Goal: Obtain resource: Obtain resource

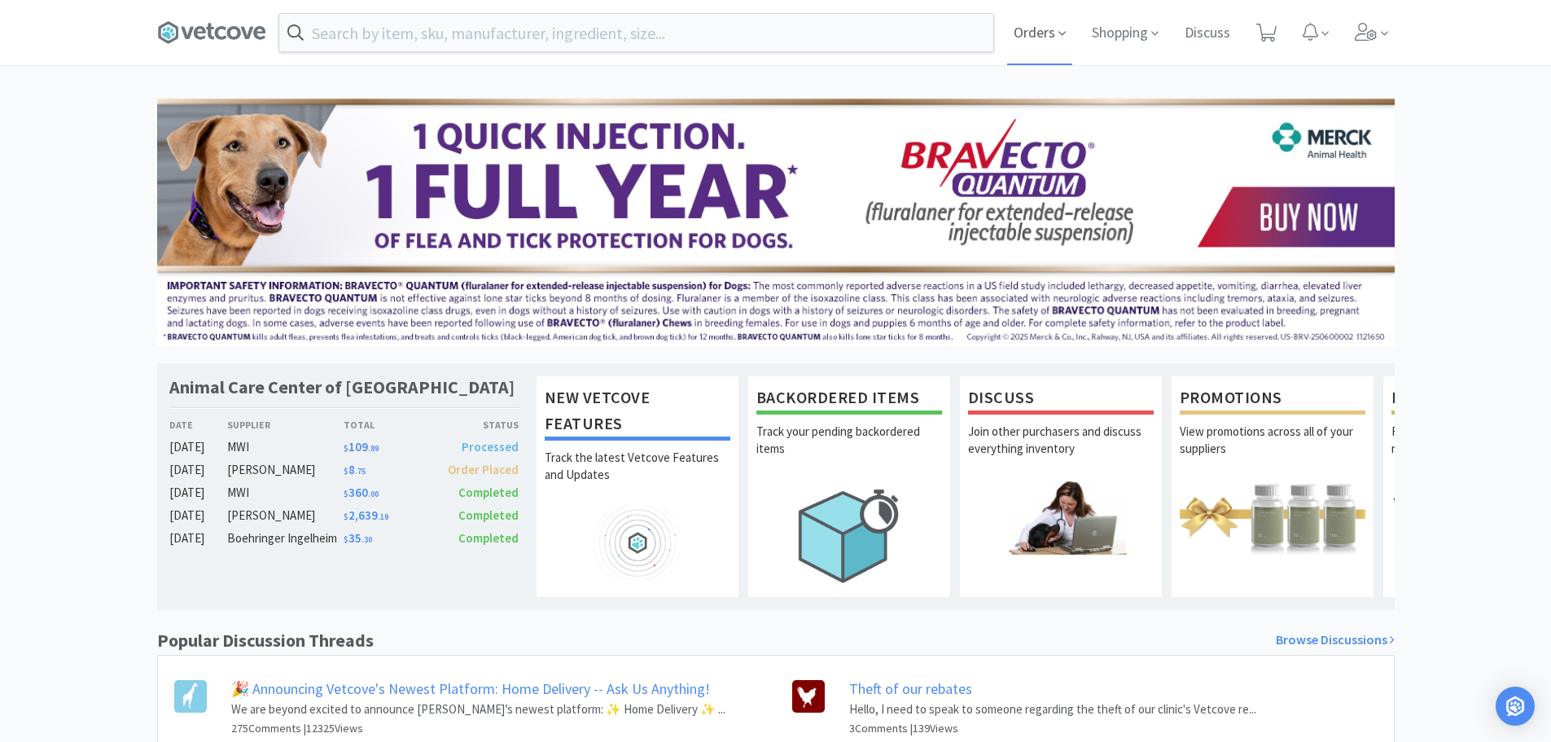
click at [1043, 30] on span "Orders" at bounding box center [1039, 32] width 65 height 65
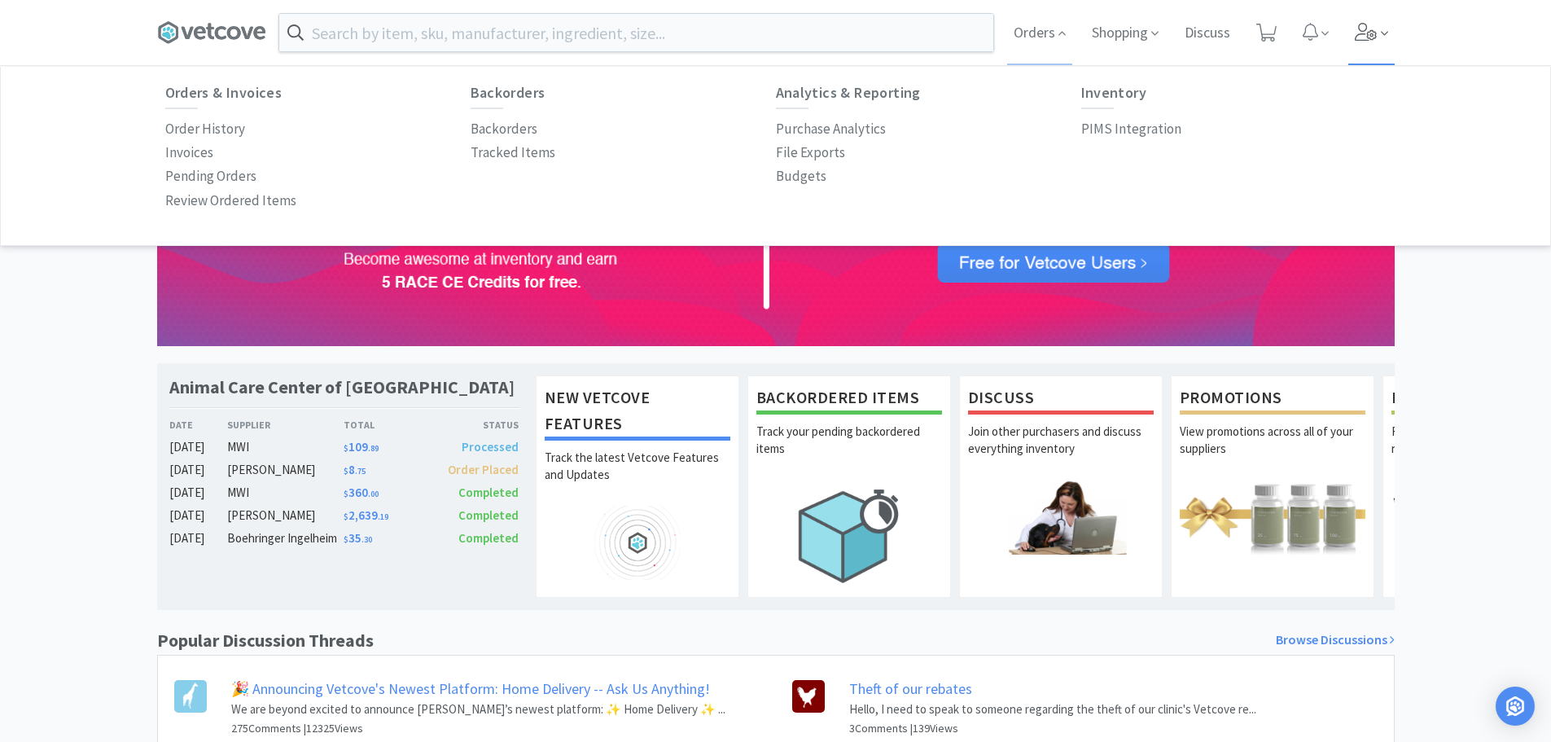
click at [1370, 35] on icon at bounding box center [1366, 32] width 23 height 18
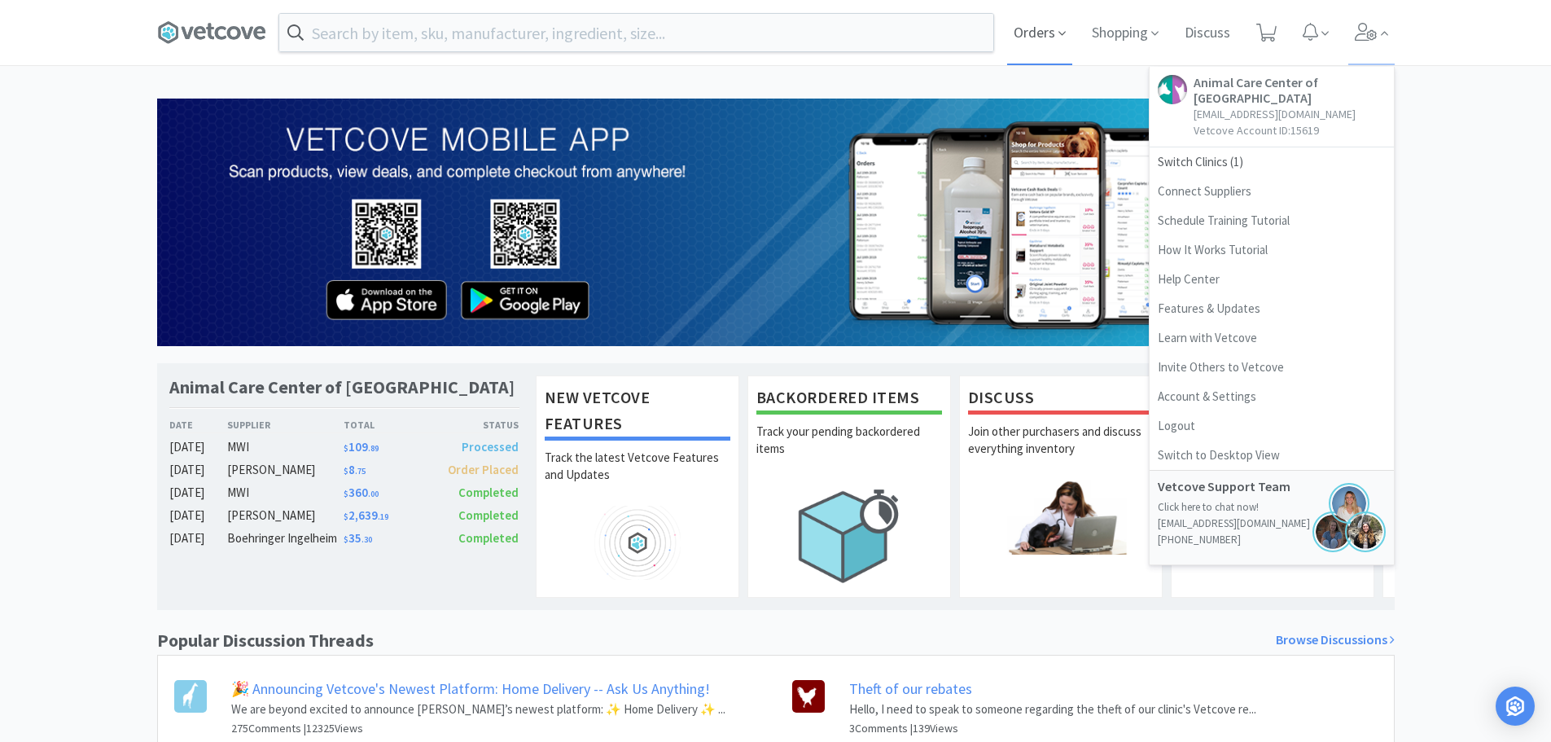
click at [1059, 35] on icon at bounding box center [1062, 33] width 7 height 15
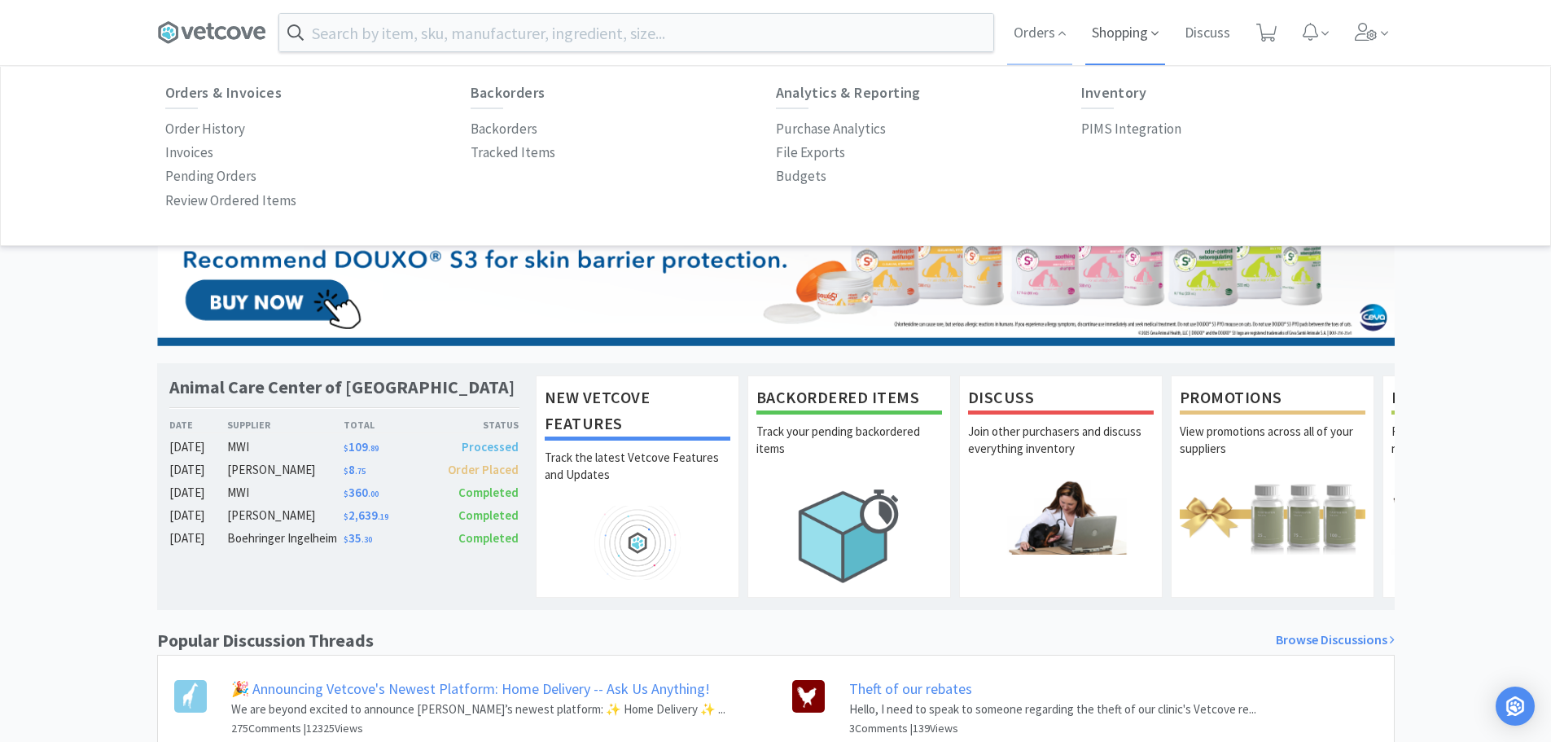
click at [1135, 32] on span "Shopping" at bounding box center [1125, 32] width 80 height 65
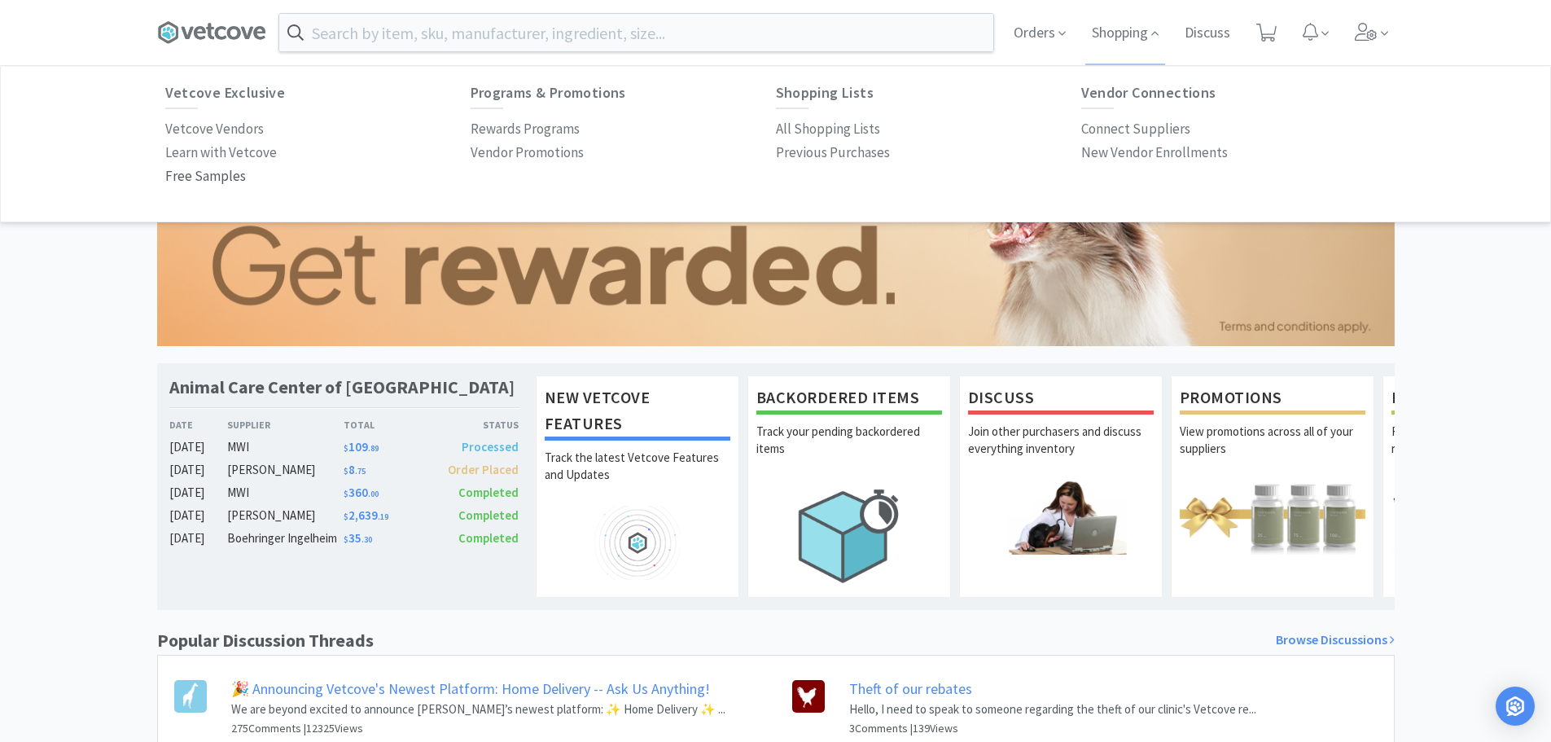
click at [217, 173] on p "Free Samples" at bounding box center [205, 176] width 81 height 22
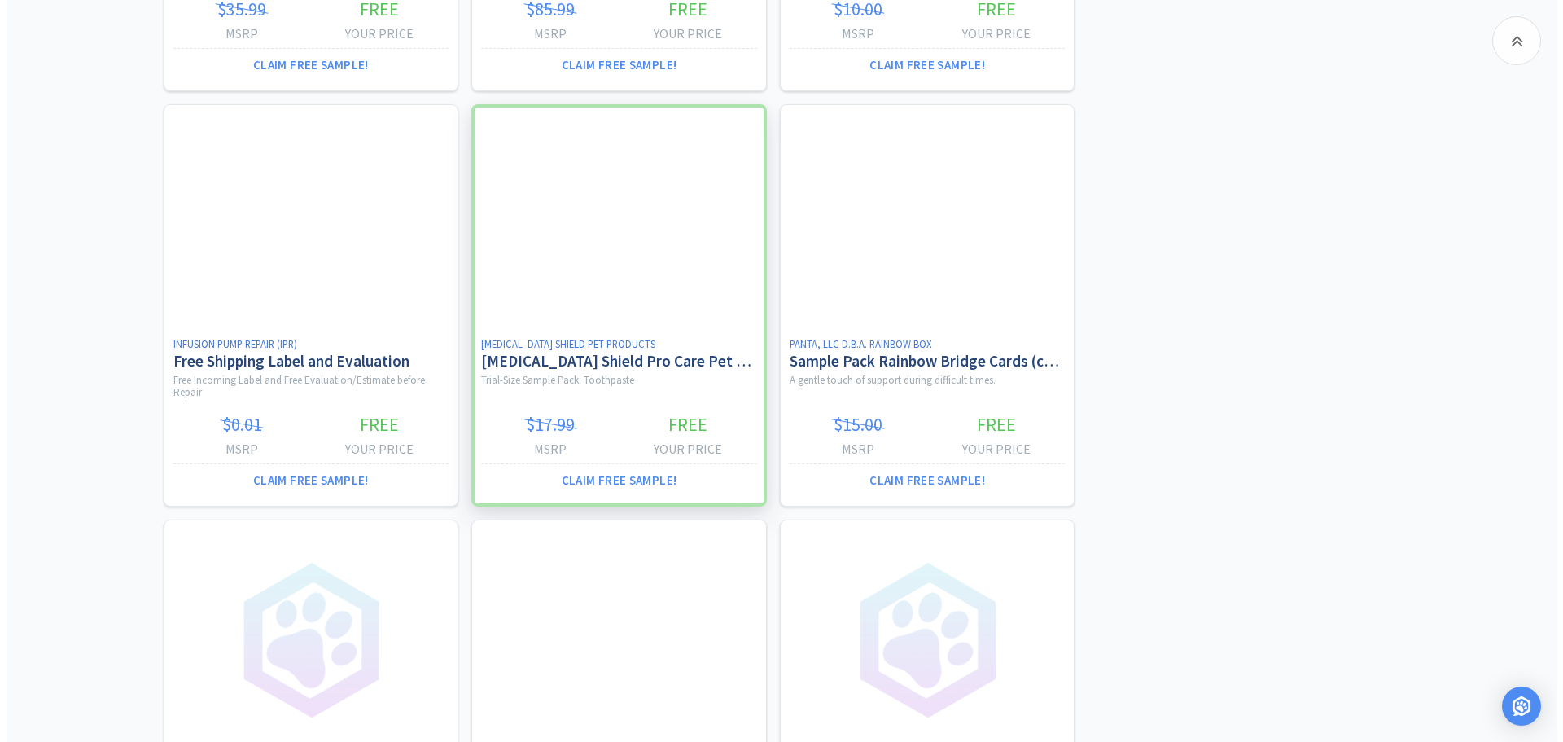
scroll to position [1140, 0]
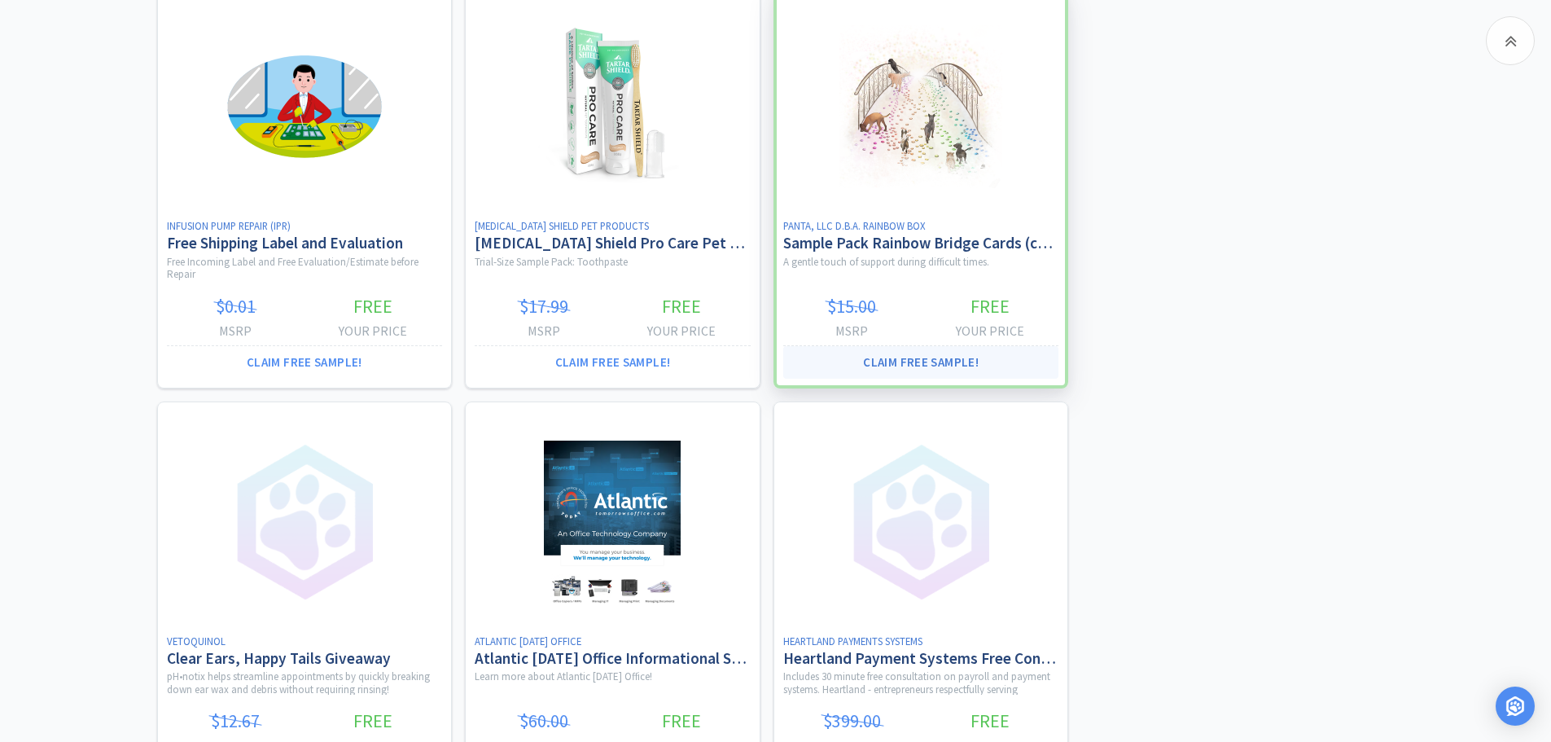
click at [921, 360] on button "Claim Free Sample!" at bounding box center [921, 362] width 276 height 33
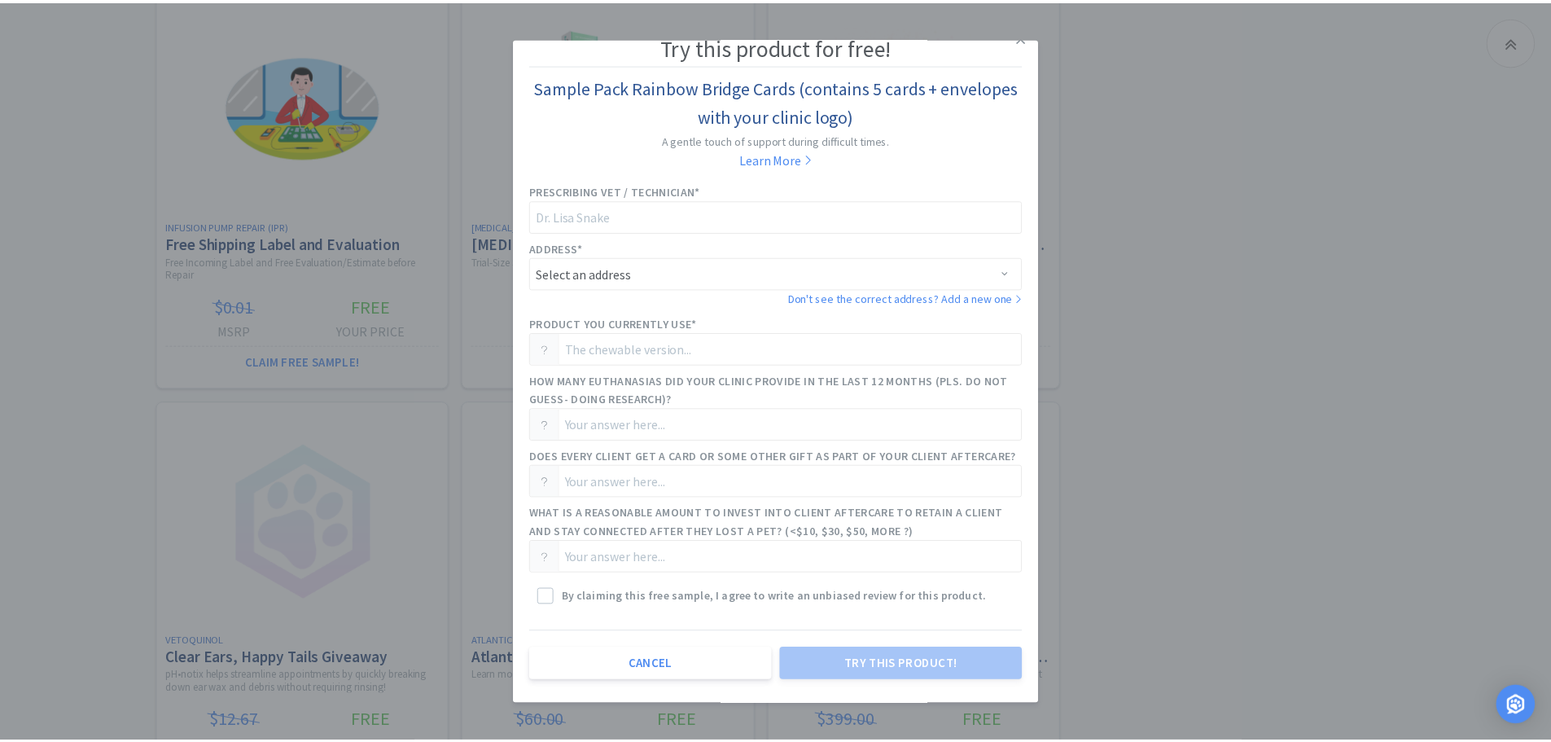
scroll to position [0, 0]
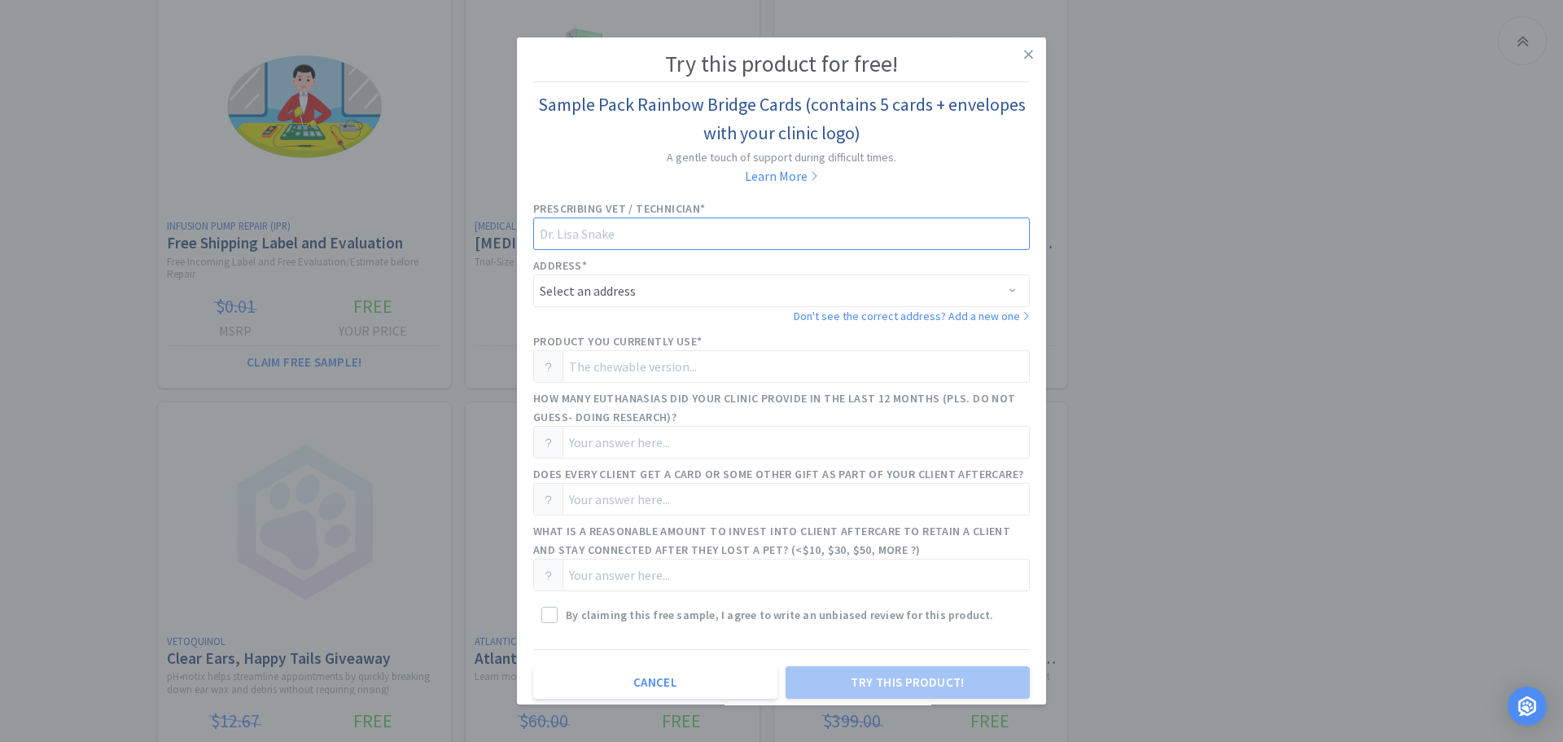
click at [654, 231] on input "text" at bounding box center [781, 233] width 497 height 33
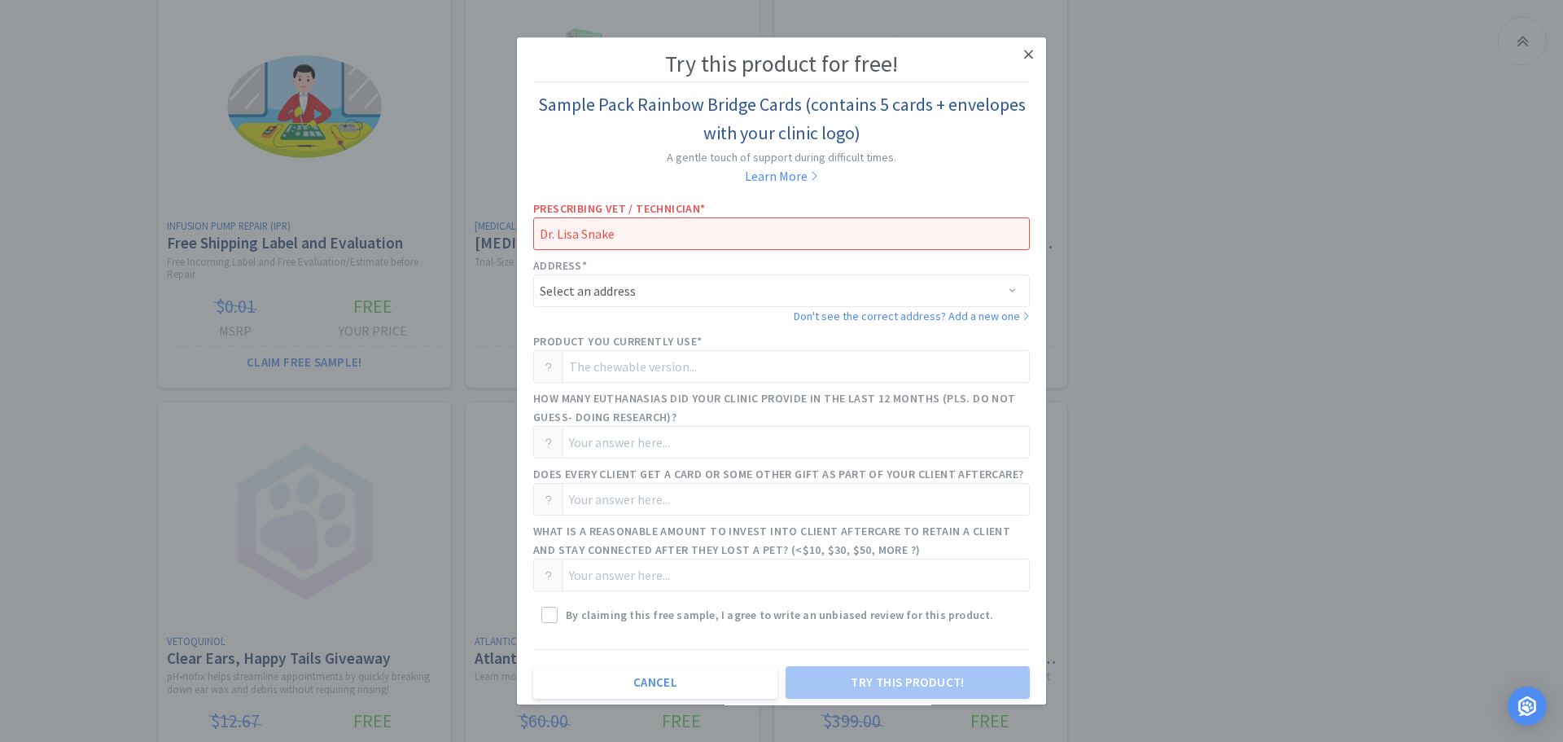
click at [1024, 55] on icon at bounding box center [1028, 54] width 9 height 9
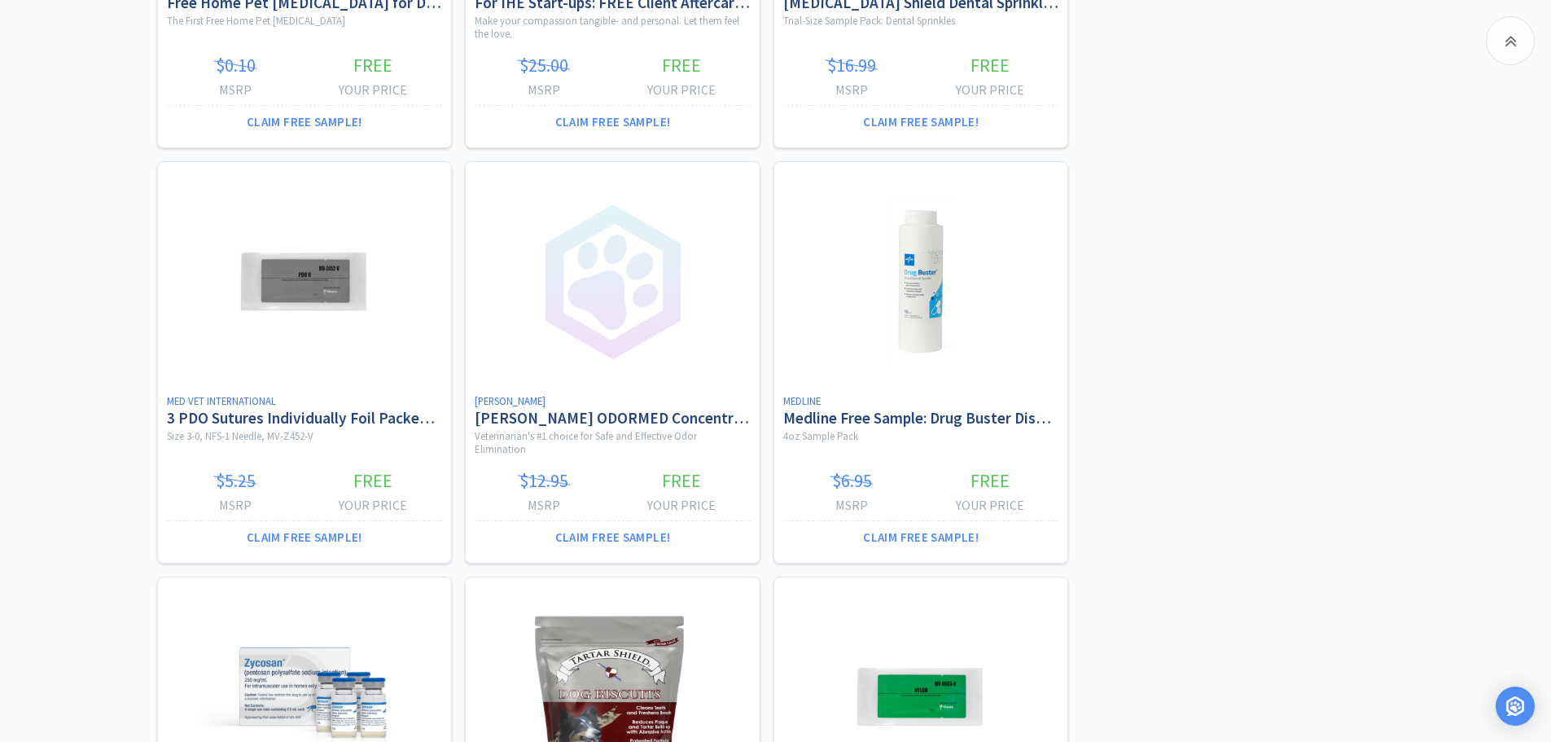
scroll to position [4286, 0]
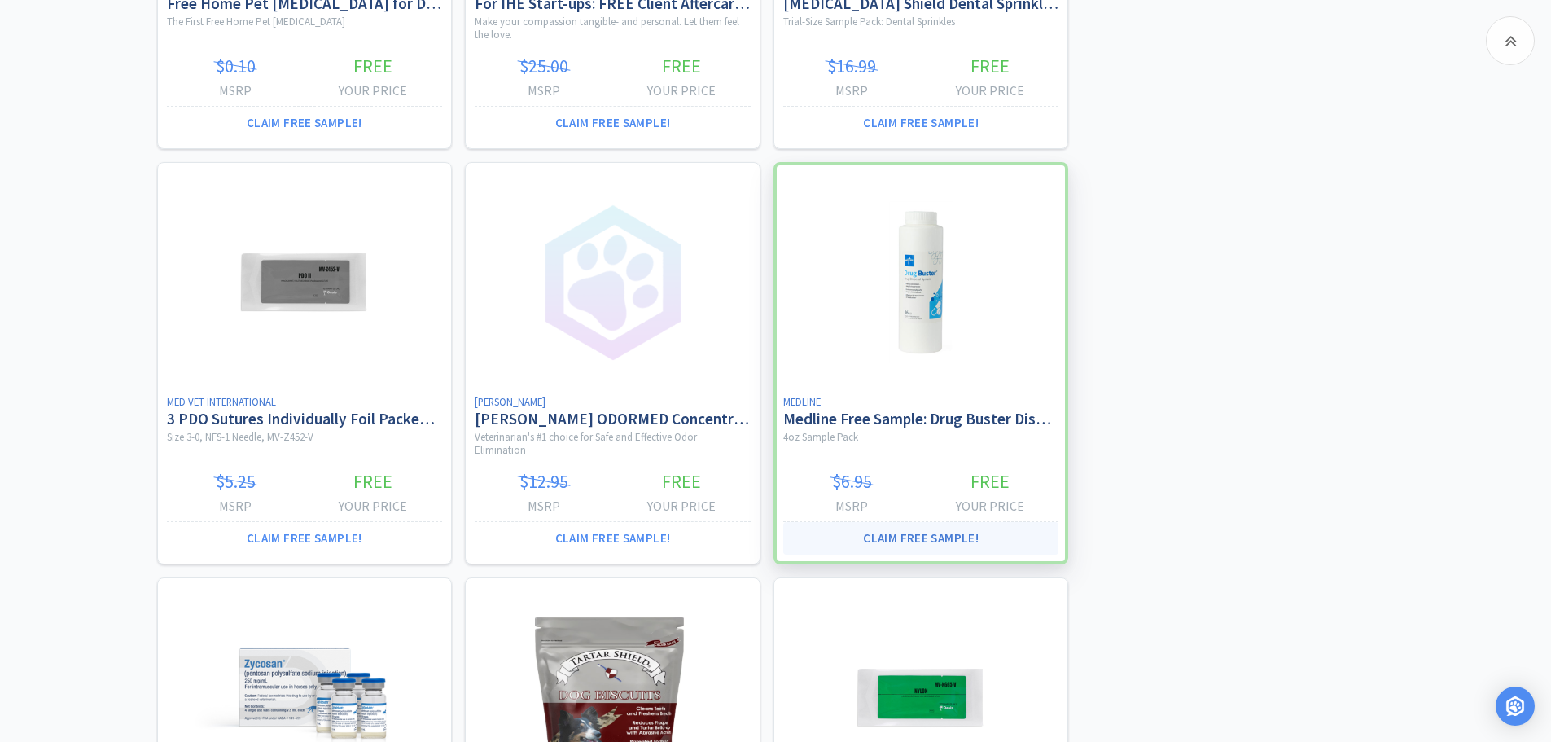
click at [924, 535] on button "Claim Free Sample!" at bounding box center [921, 538] width 276 height 33
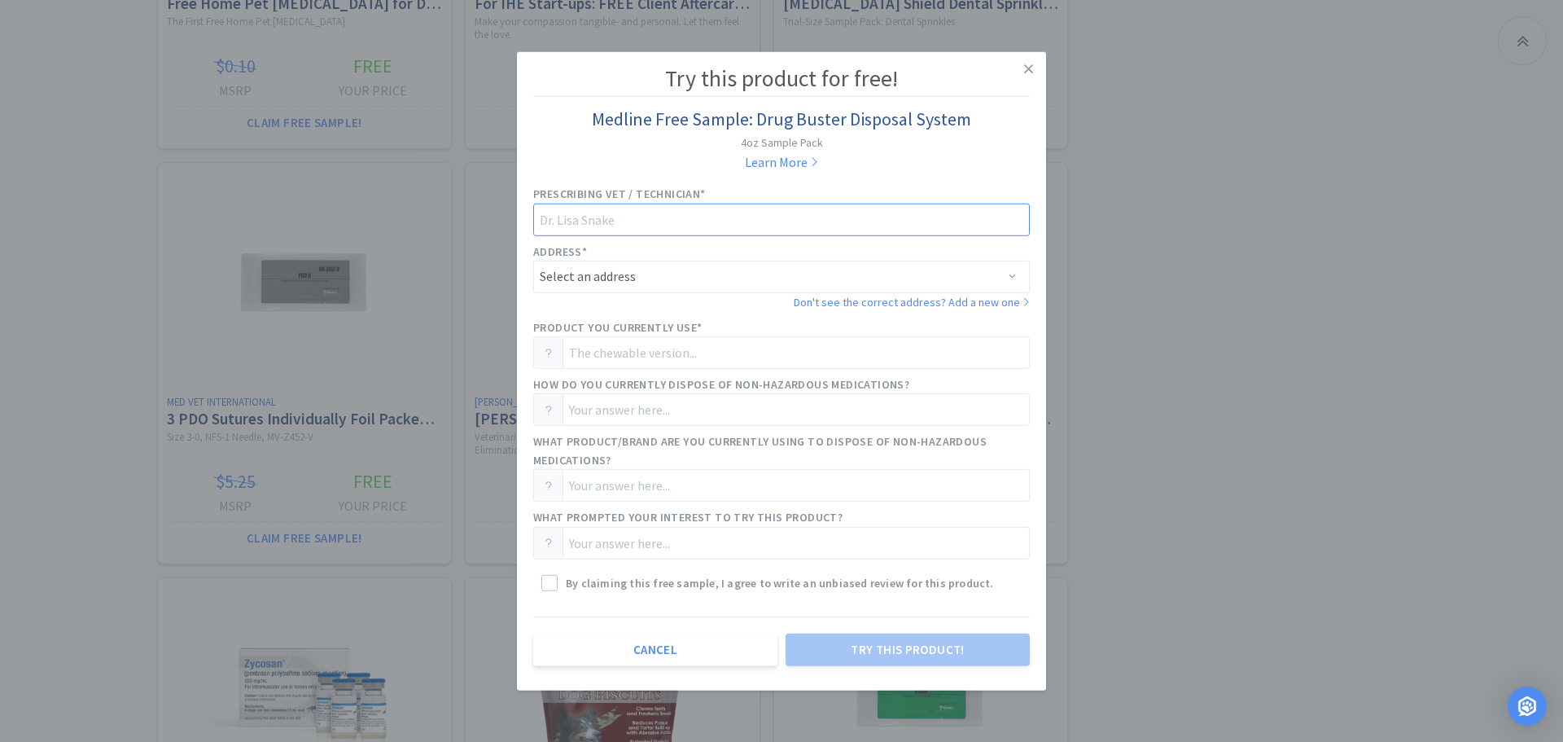
click at [596, 219] on input "text" at bounding box center [781, 220] width 497 height 33
click at [1028, 64] on icon at bounding box center [1028, 68] width 9 height 15
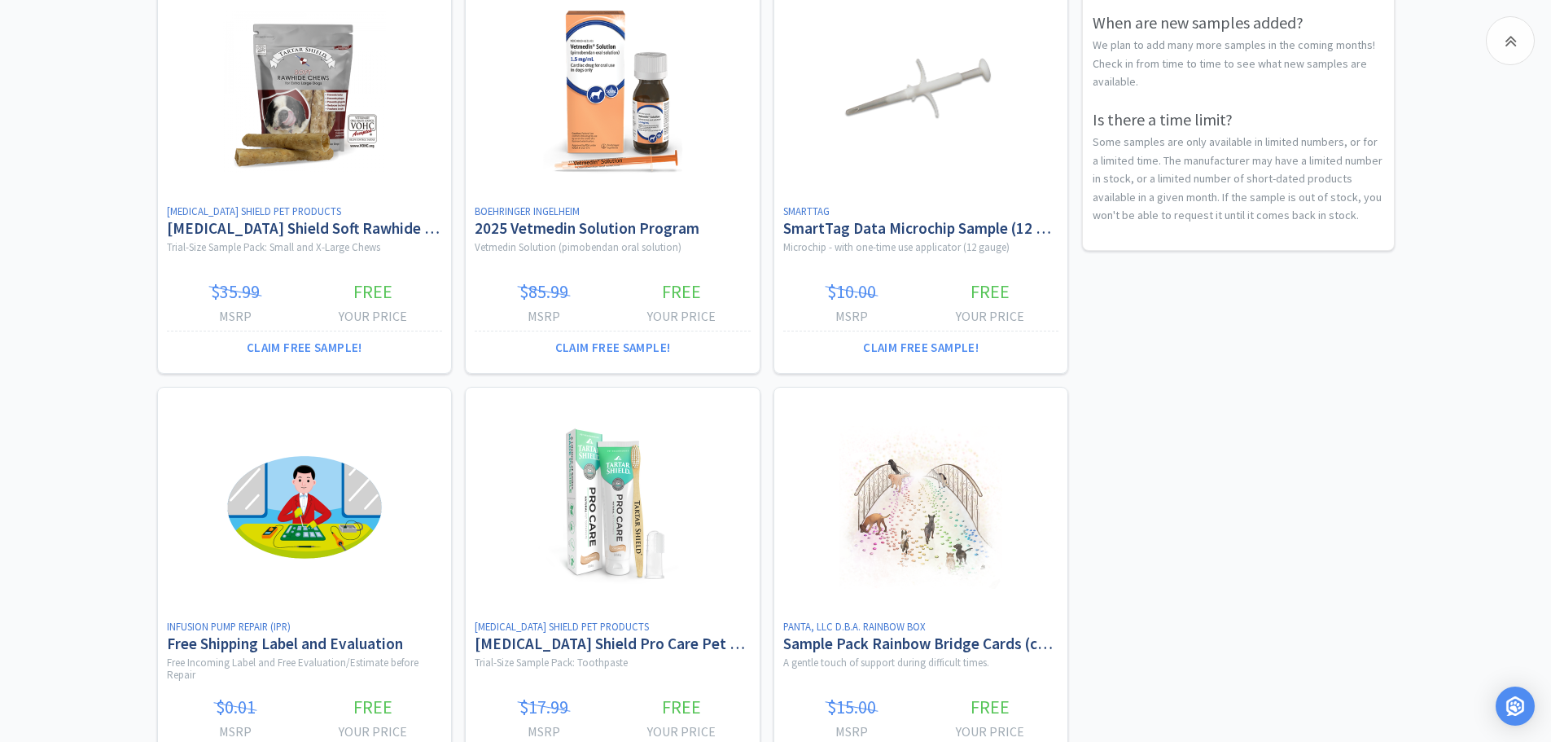
scroll to position [0, 0]
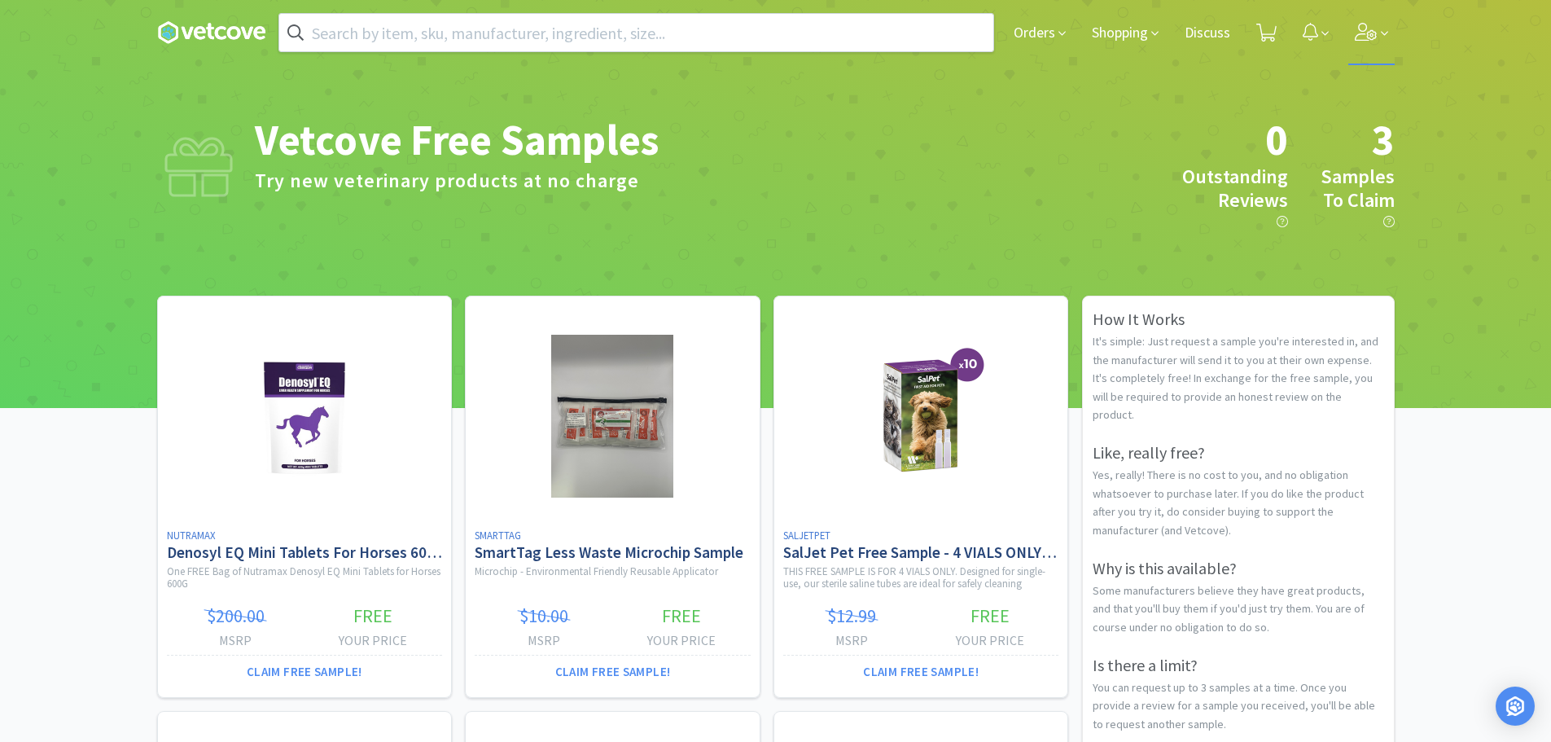
click at [1366, 37] on icon at bounding box center [1366, 32] width 23 height 18
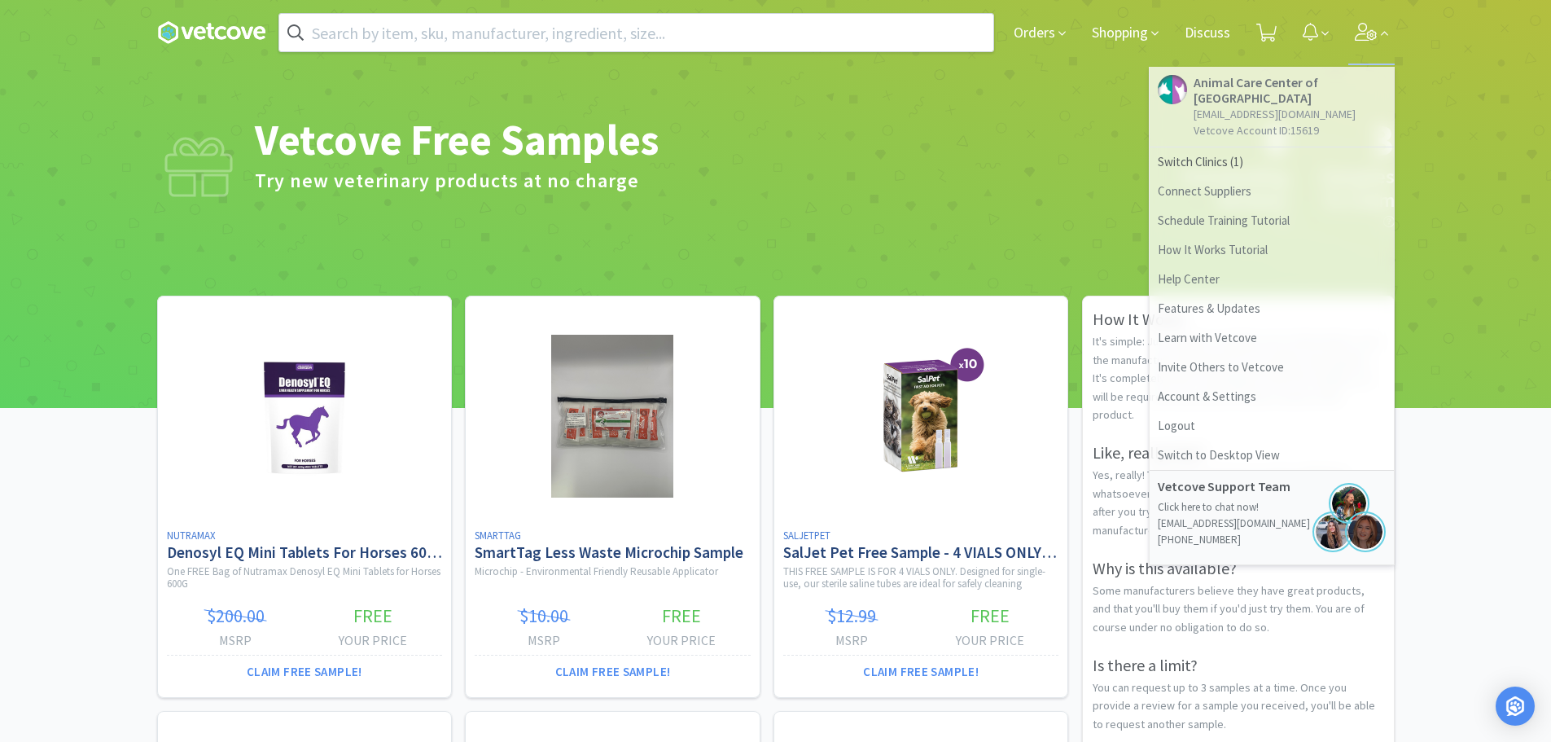
click at [1434, 85] on div at bounding box center [775, 168] width 1551 height 480
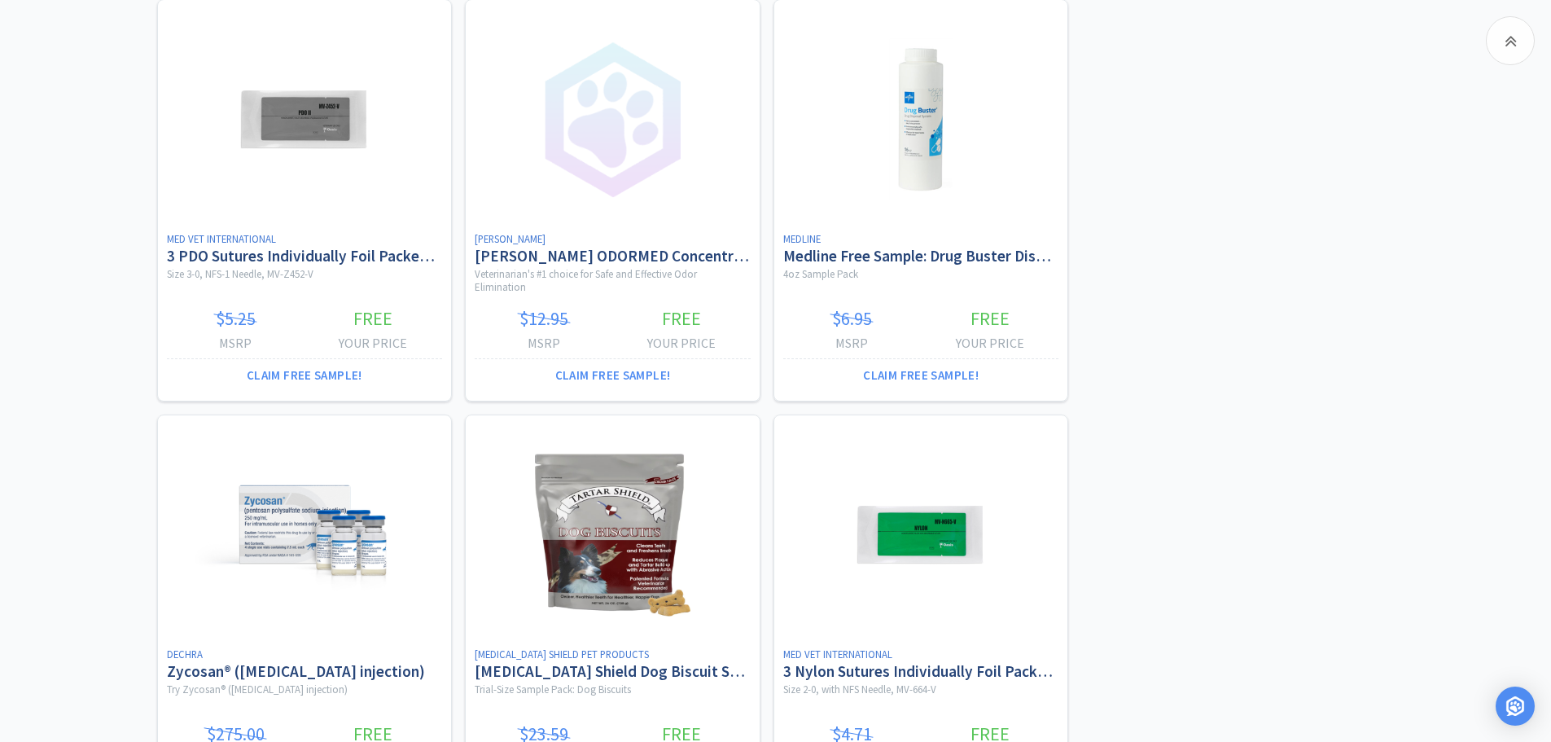
scroll to position [4368, 0]
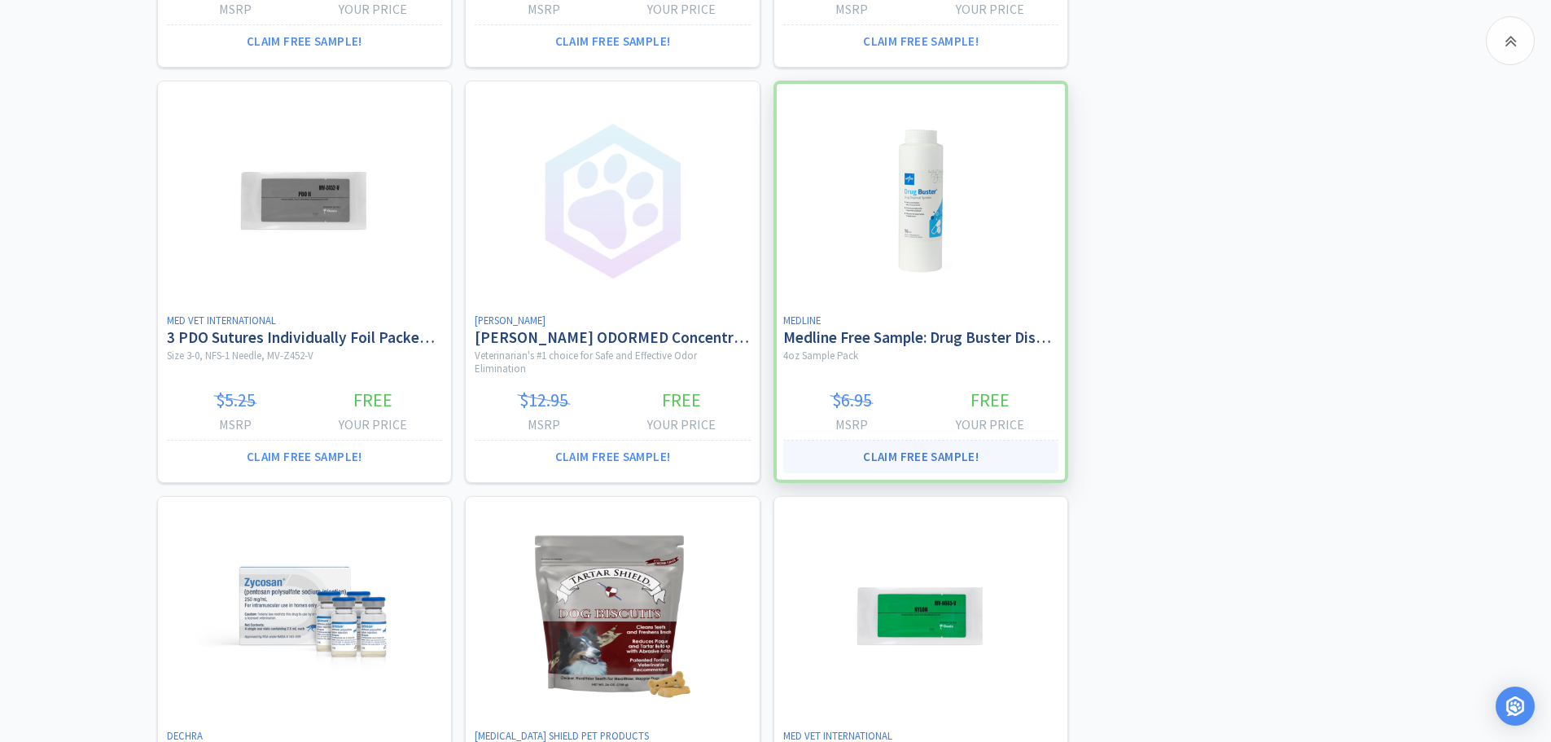
click at [936, 459] on button "Claim Free Sample!" at bounding box center [921, 457] width 276 height 33
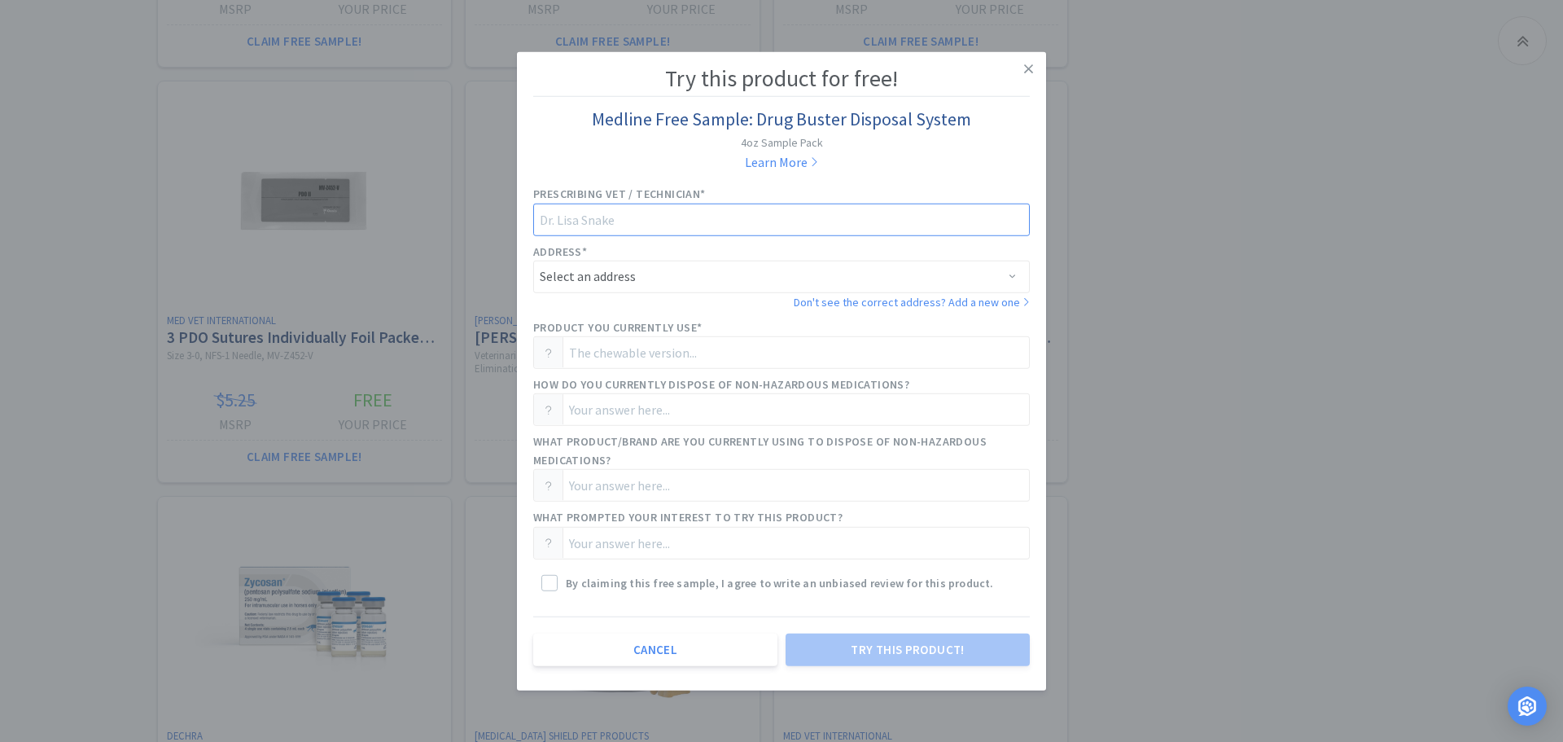
click at [641, 213] on input "text" at bounding box center [781, 220] width 497 height 33
type input "[PERSON_NAME]"
click at [968, 277] on select "Select an address ANIMAL CARE CENTER OF [GEOGRAPHIC_DATA] PLLC · [STREET_ADDRES…" at bounding box center [781, 277] width 497 height 33
select select "94861"
click at [533, 261] on select "Select an address ANIMAL CARE CENTER OF [GEOGRAPHIC_DATA] PLLC · [STREET_ADDRES…" at bounding box center [781, 277] width 497 height 33
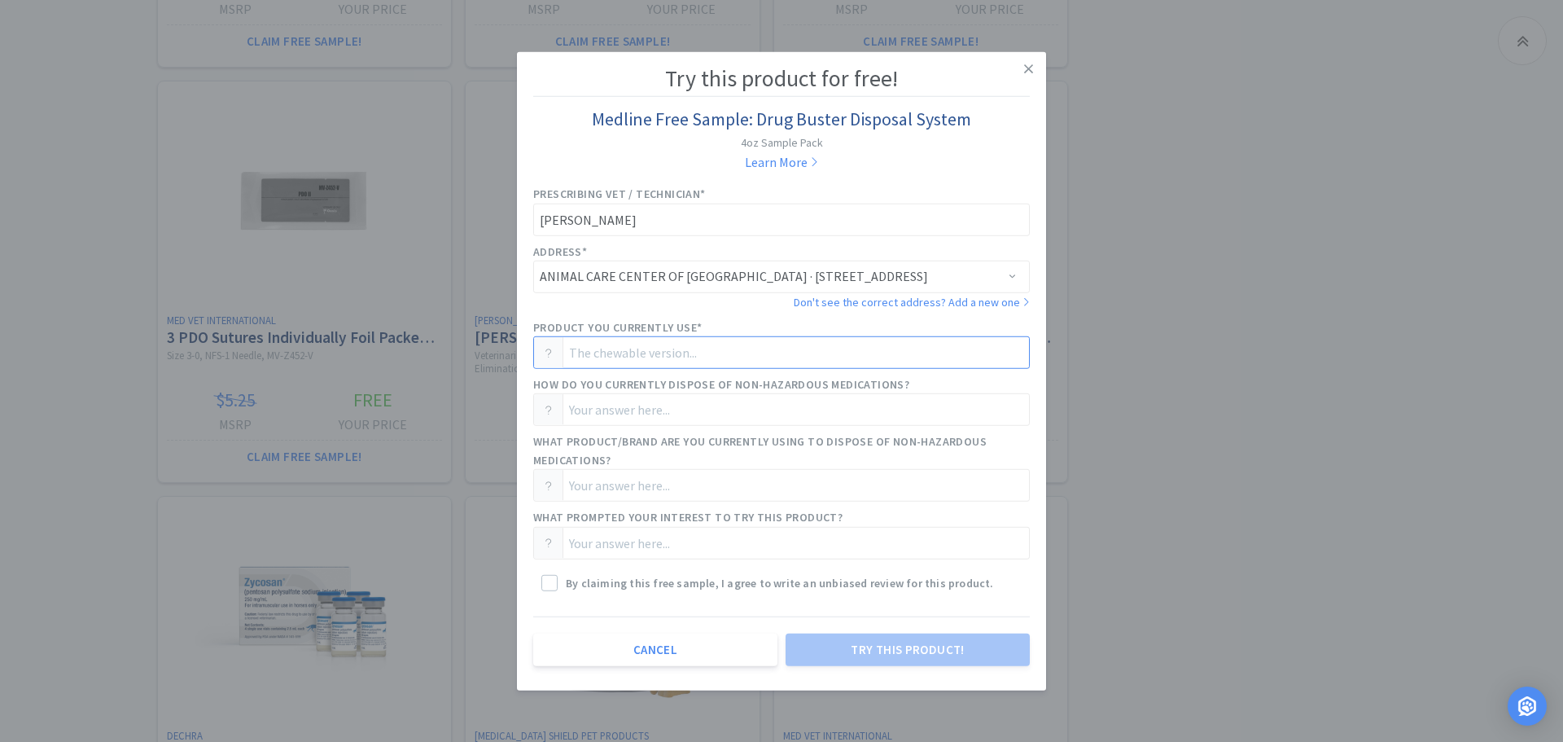
click at [698, 355] on input "text" at bounding box center [781, 352] width 497 height 33
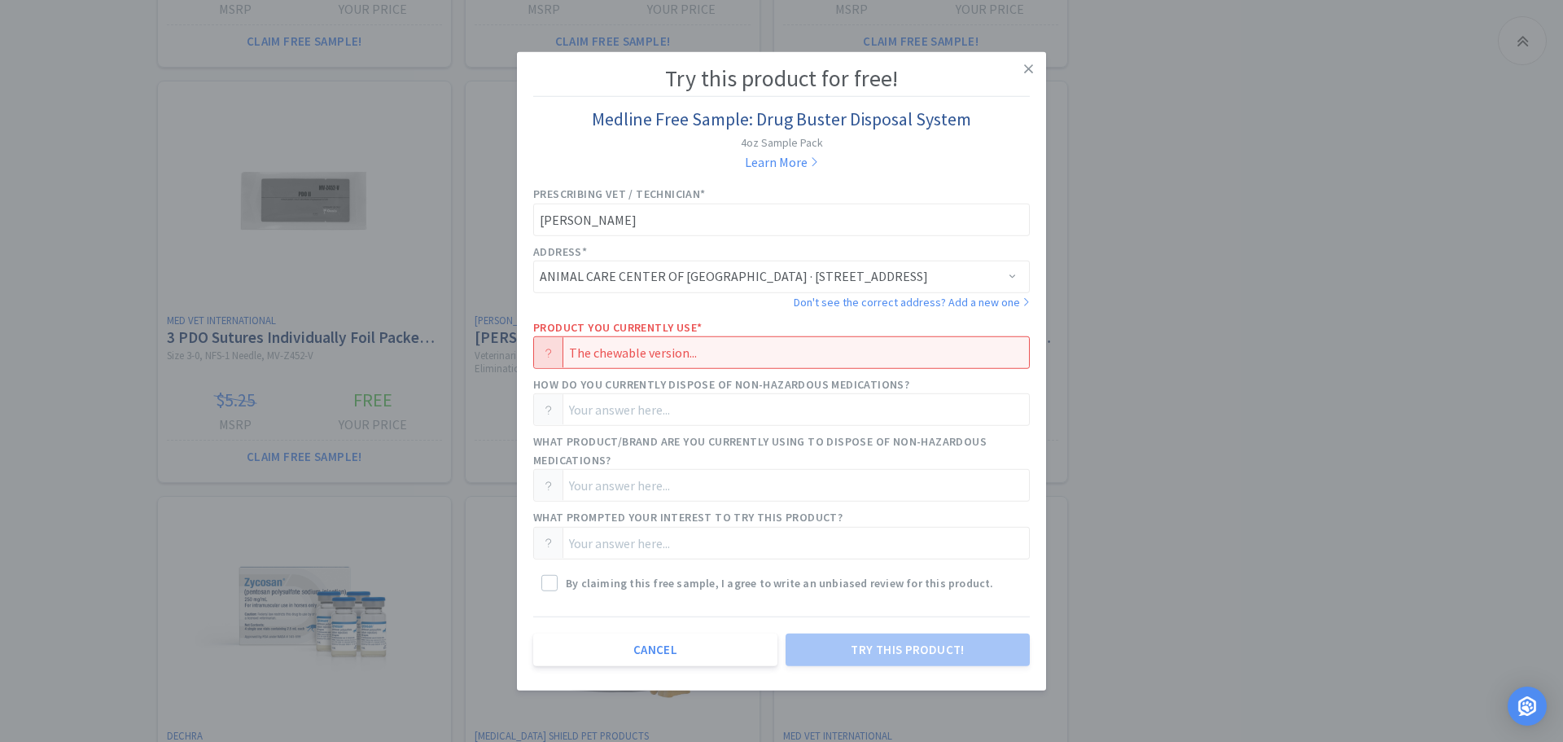
click at [548, 357] on icon at bounding box center [549, 353] width 7 height 10
click at [620, 356] on input "text" at bounding box center [781, 352] width 497 height 33
click at [710, 357] on input "text" at bounding box center [781, 352] width 497 height 33
click at [937, 364] on input "text" at bounding box center [781, 352] width 497 height 33
click at [1031, 66] on icon at bounding box center [1028, 68] width 9 height 9
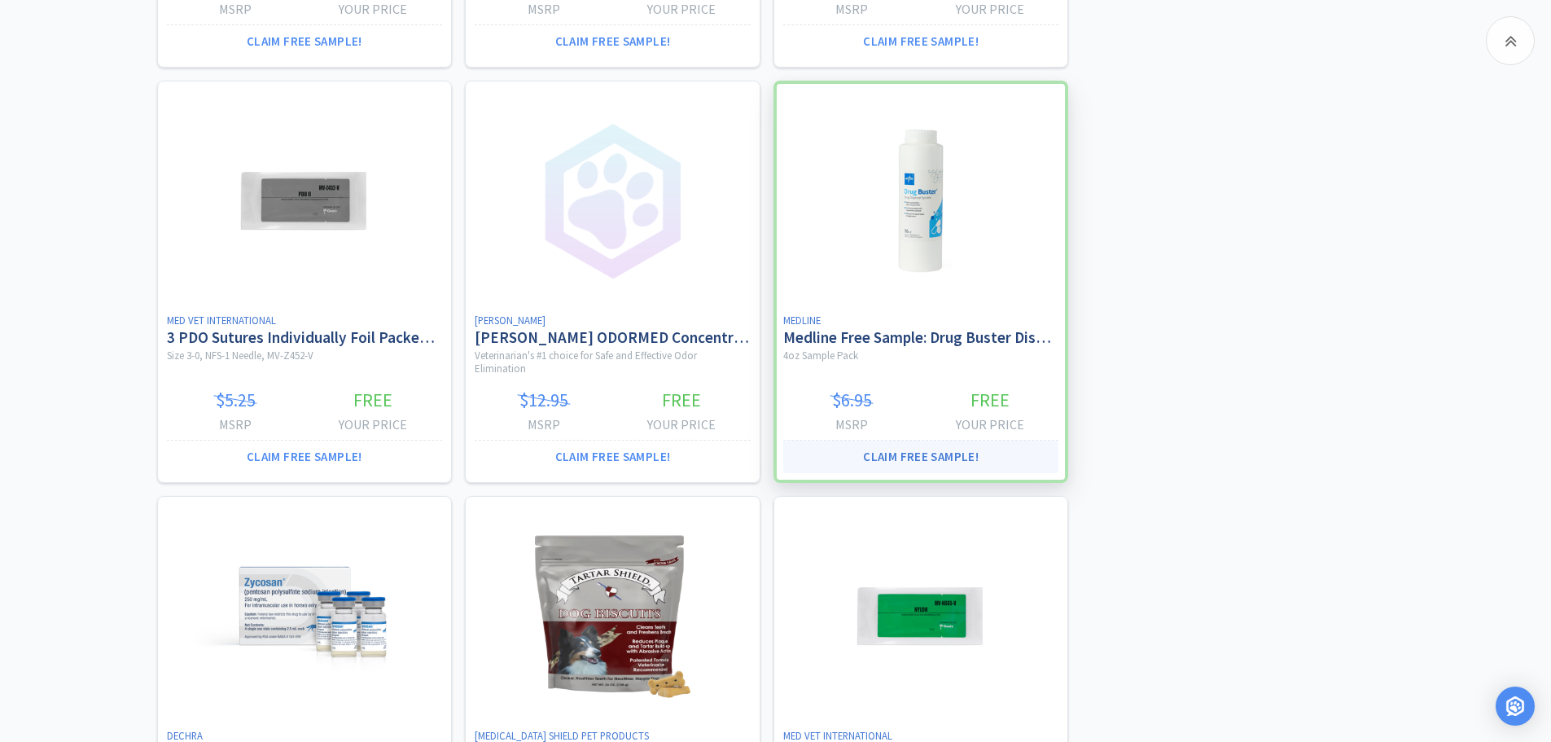
click at [949, 454] on button "Claim Free Sample!" at bounding box center [921, 457] width 276 height 33
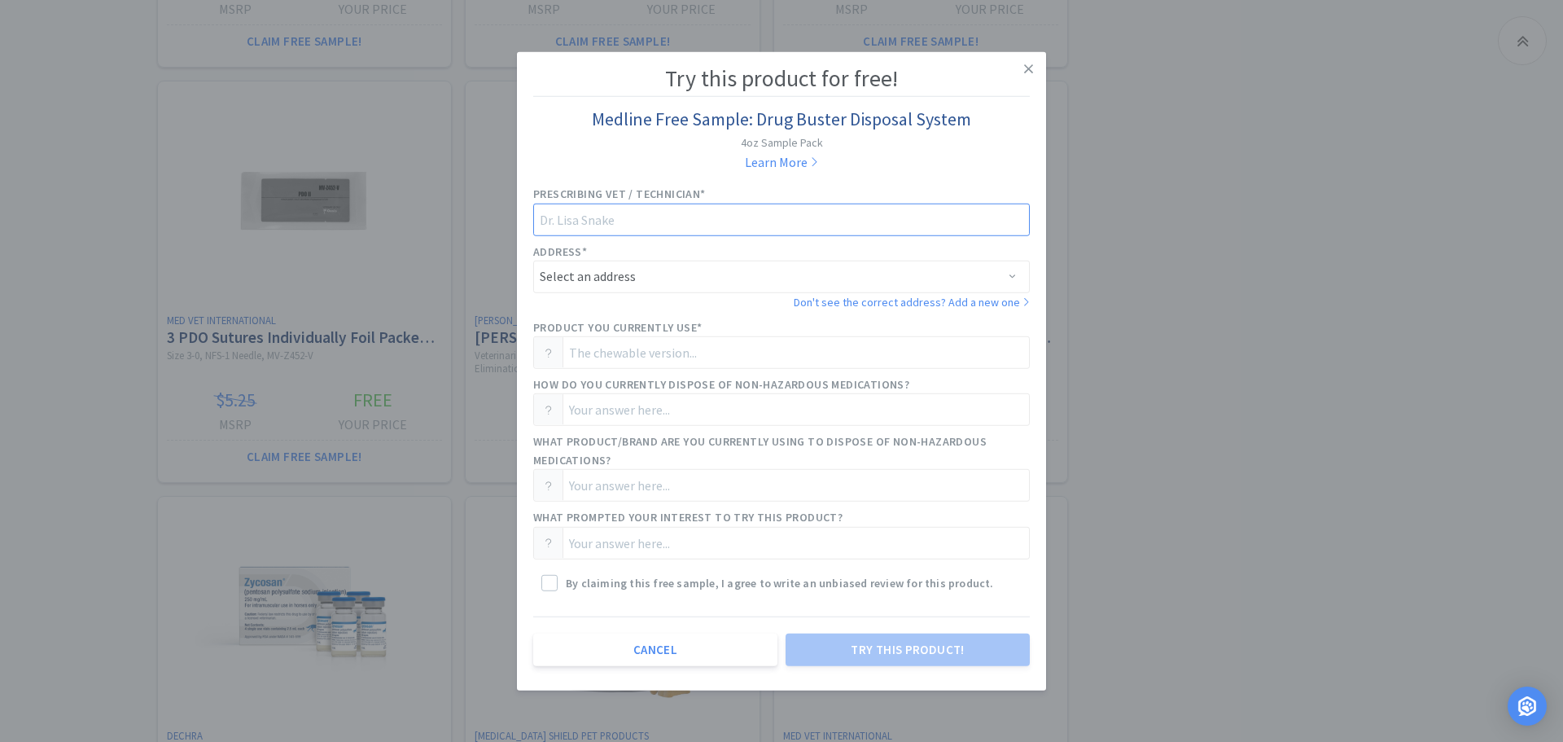
click at [655, 221] on input "text" at bounding box center [781, 220] width 497 height 33
type input "[PERSON_NAME]"
click at [1018, 274] on select "Select an address ANIMAL CARE CENTER OF [GEOGRAPHIC_DATA] PLLC · [STREET_ADDRES…" at bounding box center [781, 277] width 497 height 33
select select "94861"
click at [533, 261] on select "Select an address ANIMAL CARE CENTER OF [GEOGRAPHIC_DATA] PLLC · [STREET_ADDRES…" at bounding box center [781, 277] width 497 height 33
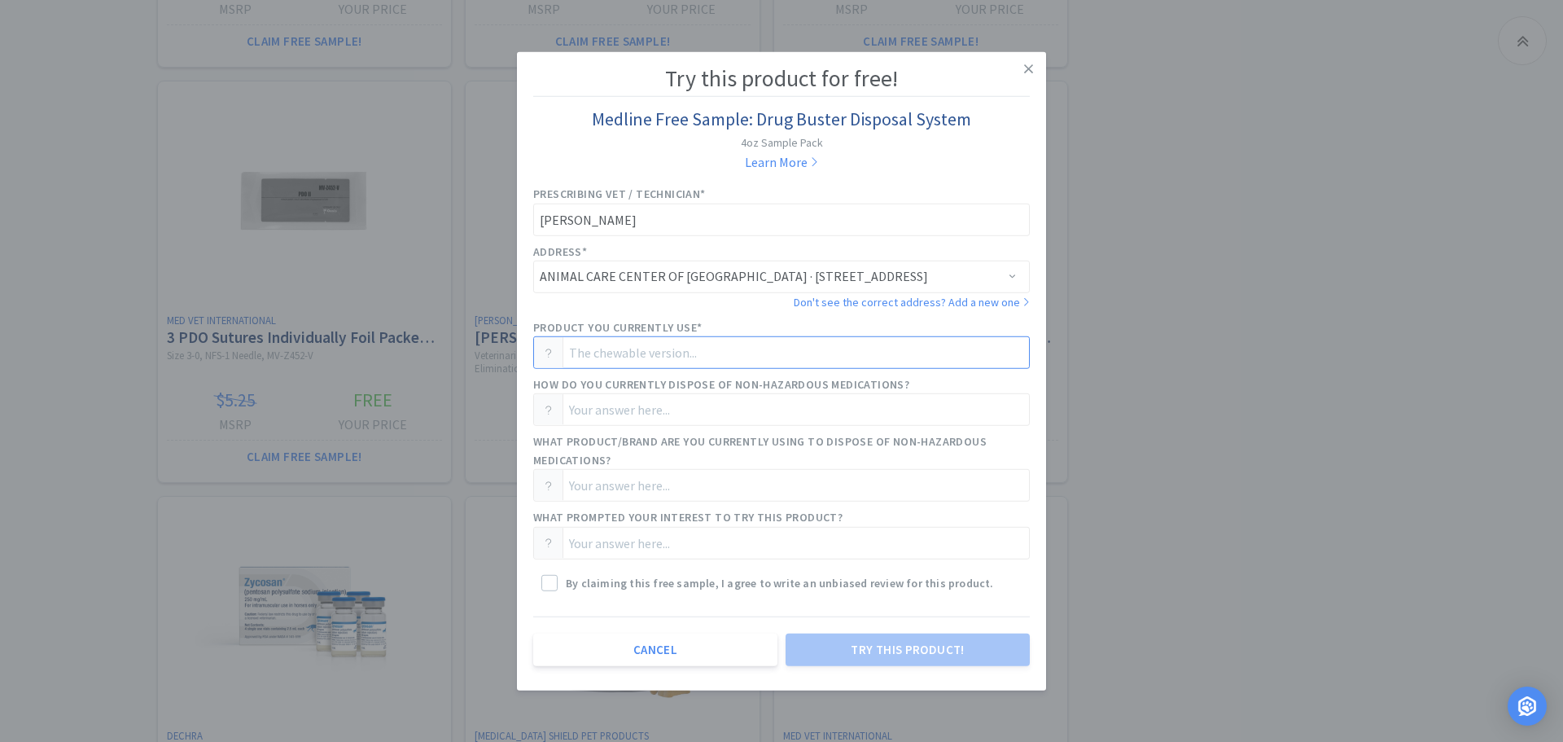
click at [683, 349] on input "text" at bounding box center [781, 352] width 497 height 33
click at [713, 411] on input "text" at bounding box center [781, 409] width 497 height 33
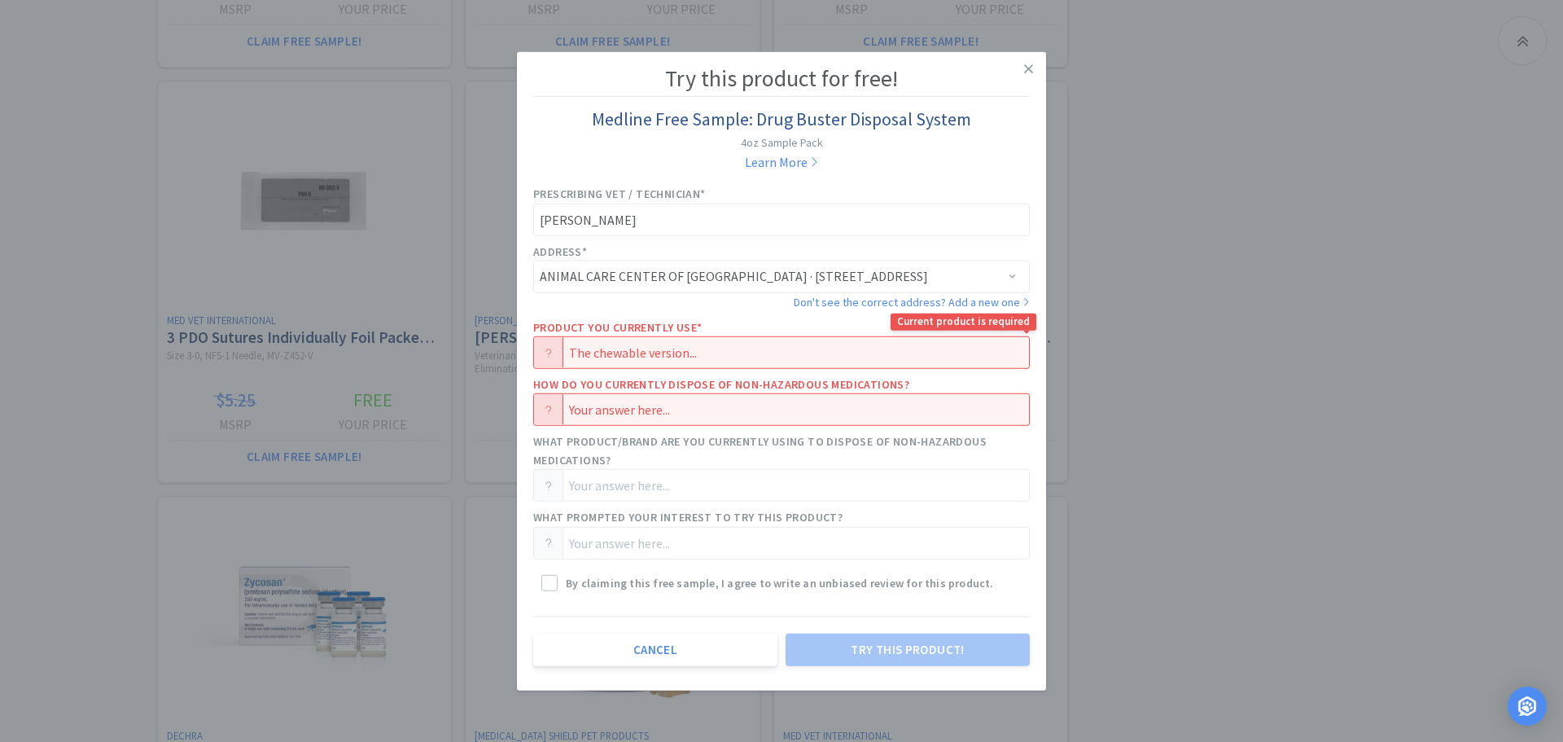
click at [607, 348] on input "text" at bounding box center [781, 352] width 497 height 33
click at [696, 487] on input "text" at bounding box center [781, 485] width 497 height 33
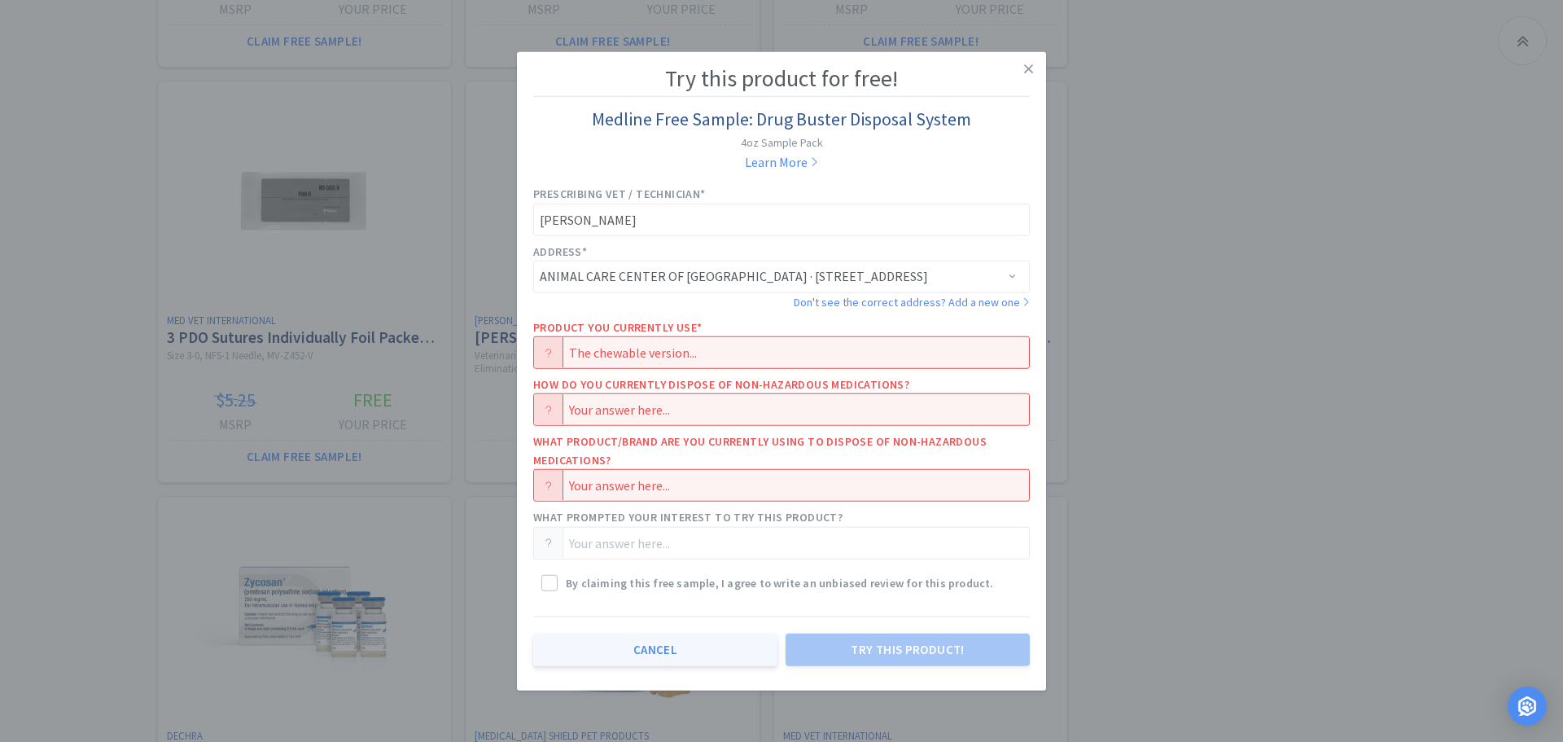
click at [660, 644] on button "Cancel" at bounding box center [655, 649] width 244 height 33
